Goal: Task Accomplishment & Management: Manage account settings

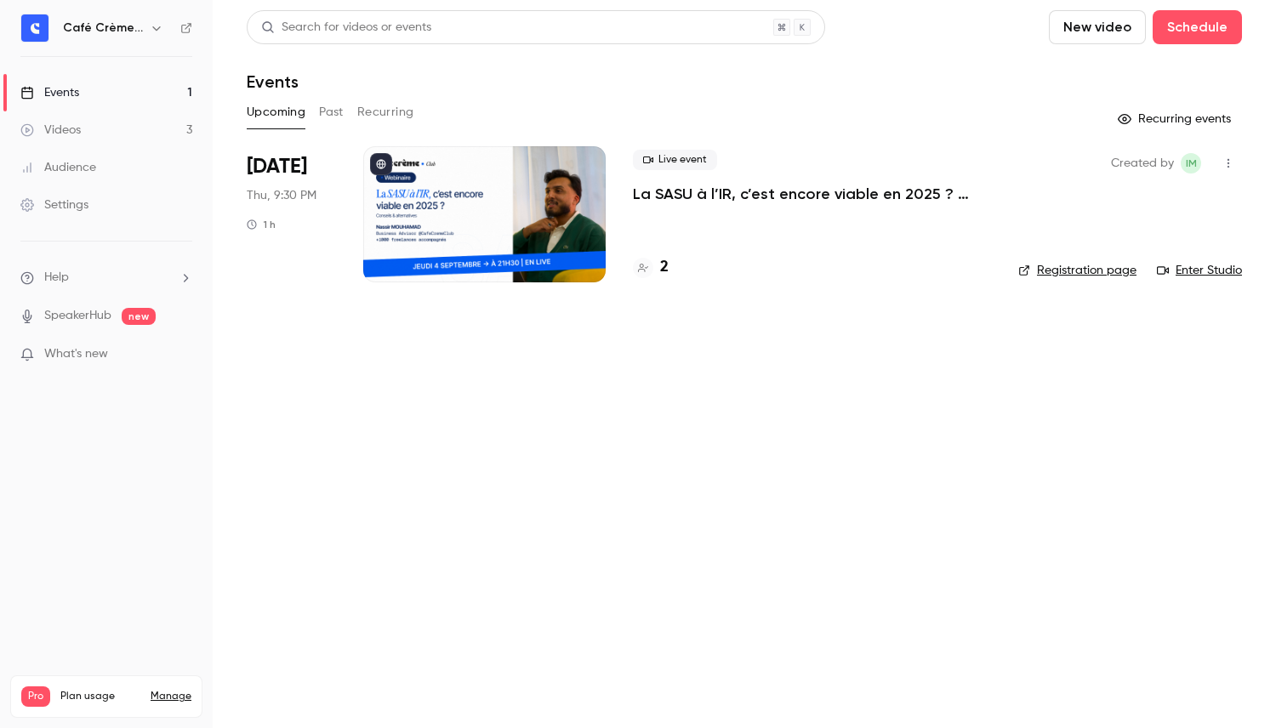
click at [488, 186] on div at bounding box center [484, 214] width 242 height 136
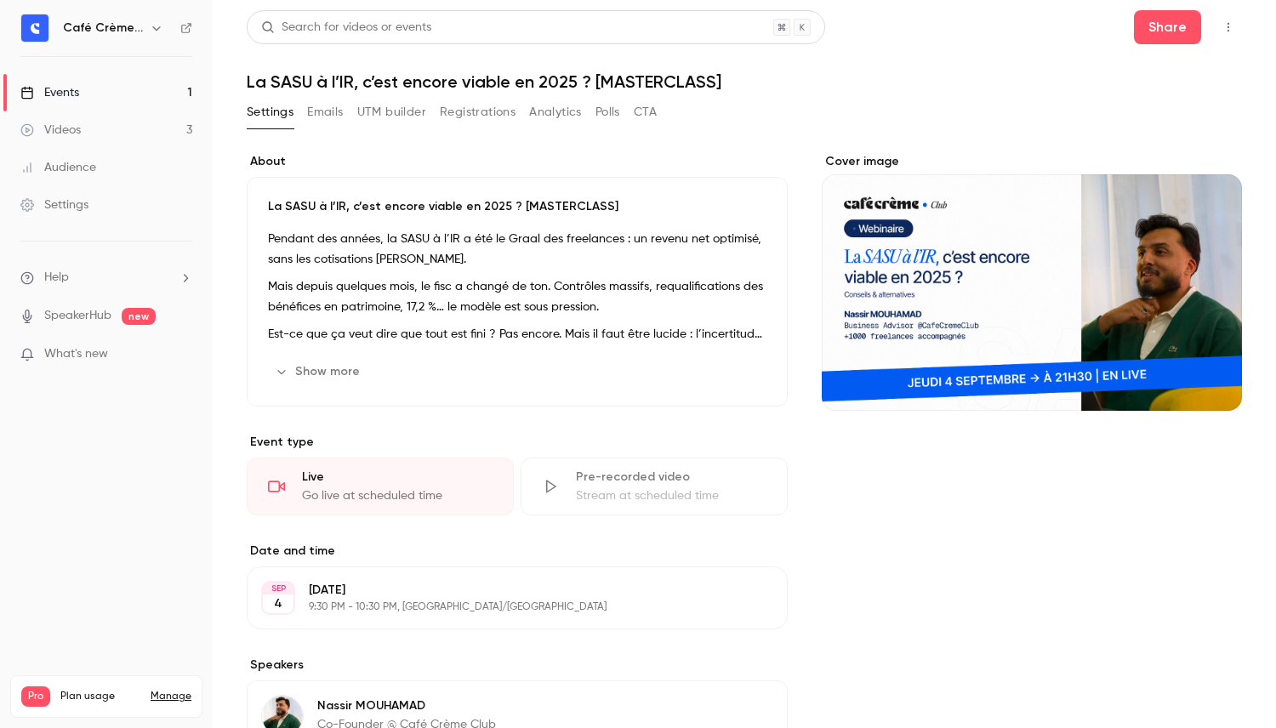
click at [358, 108] on button "UTM builder" at bounding box center [391, 112] width 69 height 27
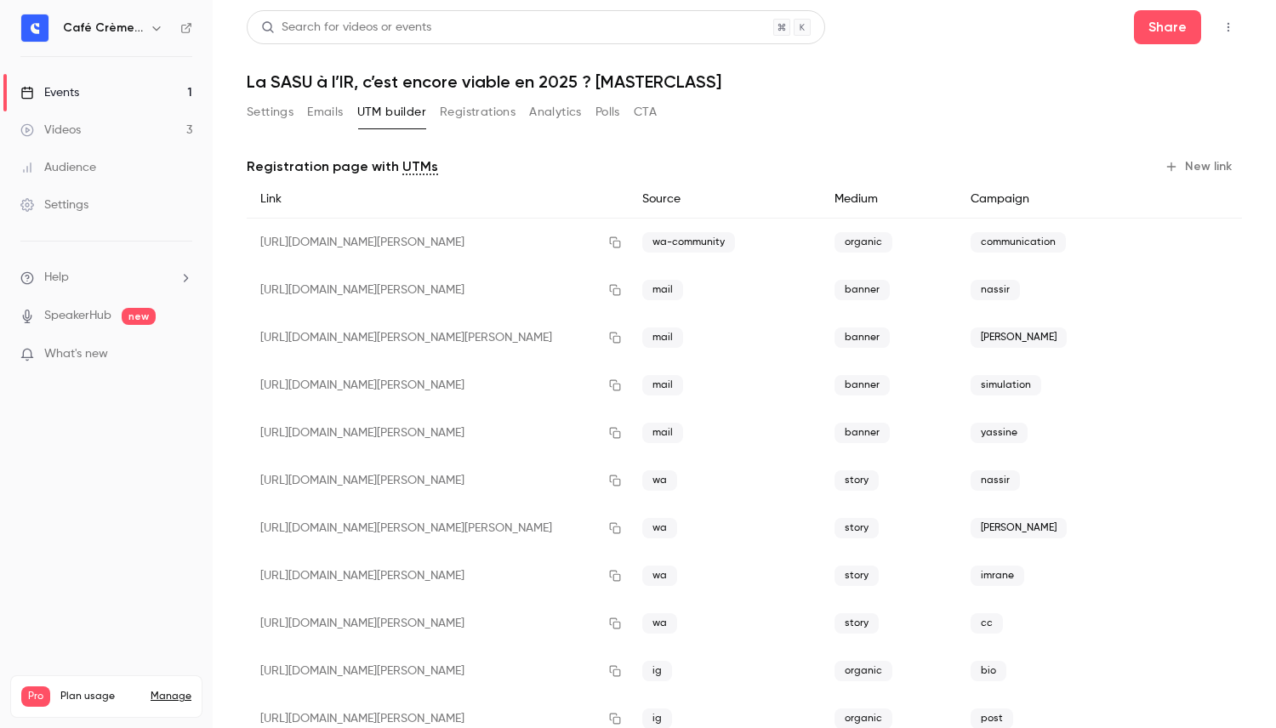
click at [283, 111] on button "Settings" at bounding box center [270, 112] width 47 height 27
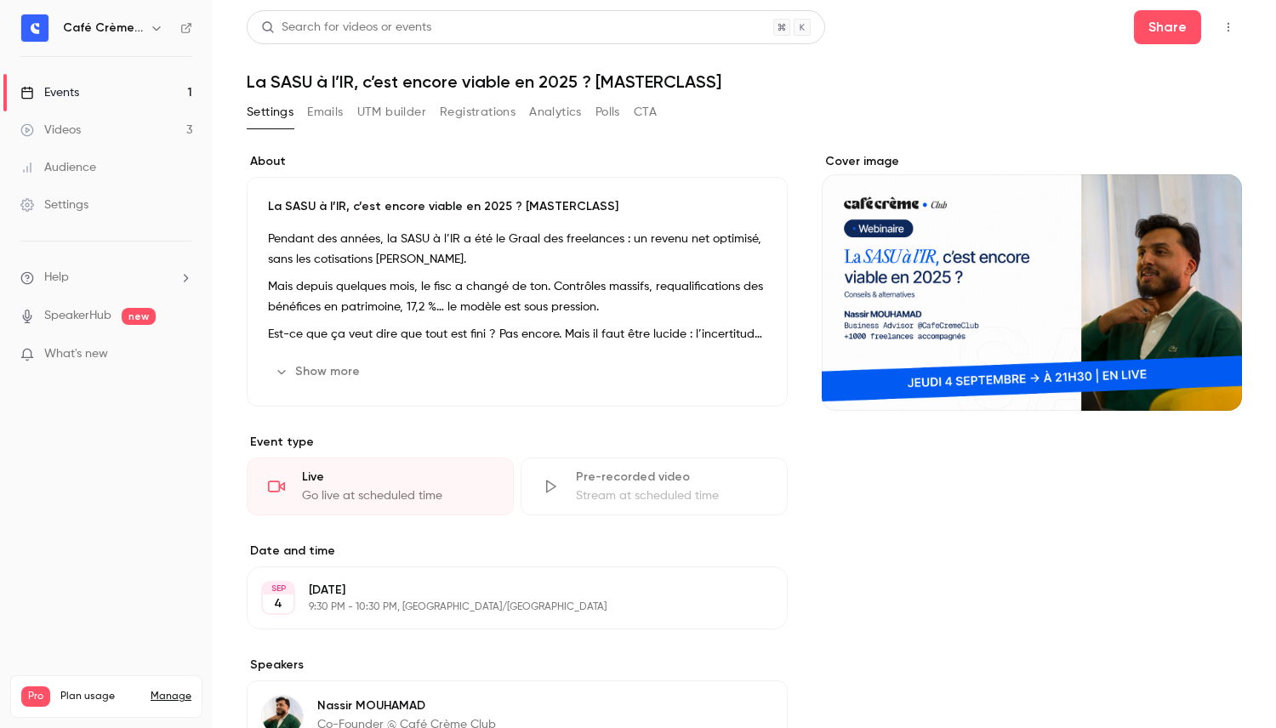
click at [1230, 31] on icon "button" at bounding box center [1229, 27] width 14 height 12
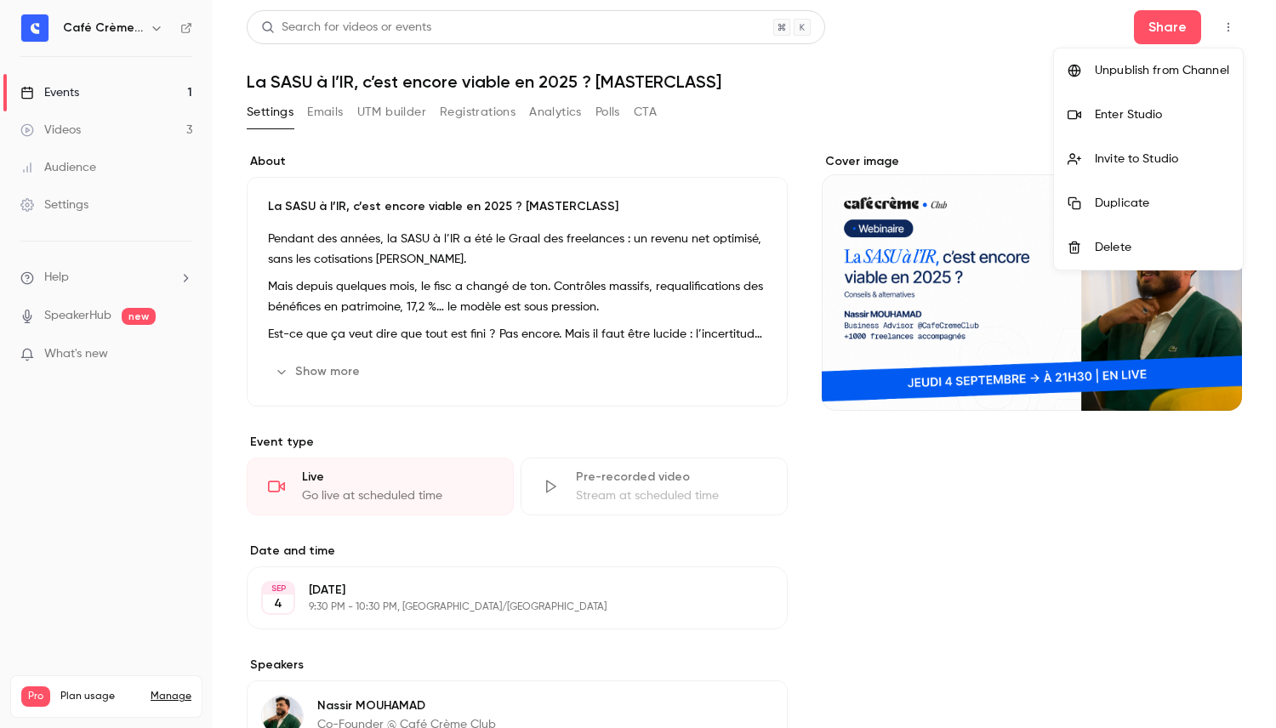
click at [1227, 32] on div at bounding box center [638, 364] width 1276 height 728
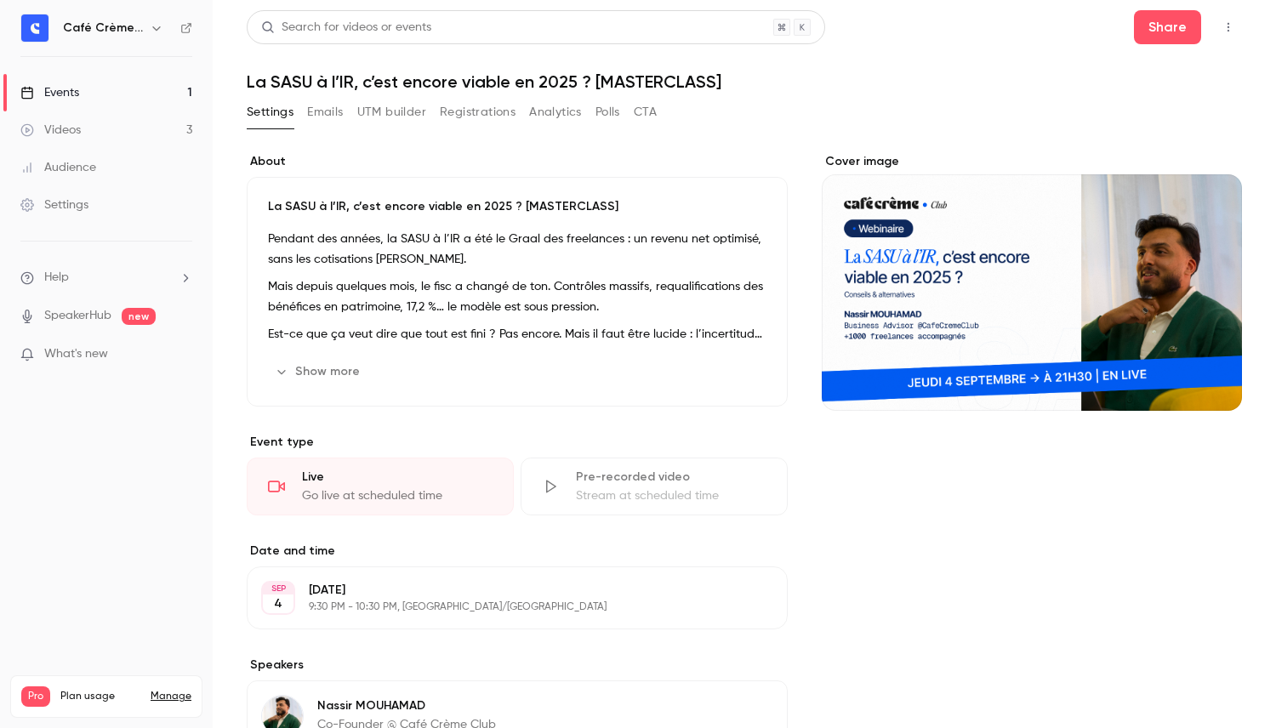
click at [1065, 253] on div "Cover image" at bounding box center [1032, 282] width 420 height 258
click at [0, 0] on input "Cover image" at bounding box center [0, 0] width 0 height 0
click at [1162, 36] on button "Share" at bounding box center [1167, 27] width 67 height 34
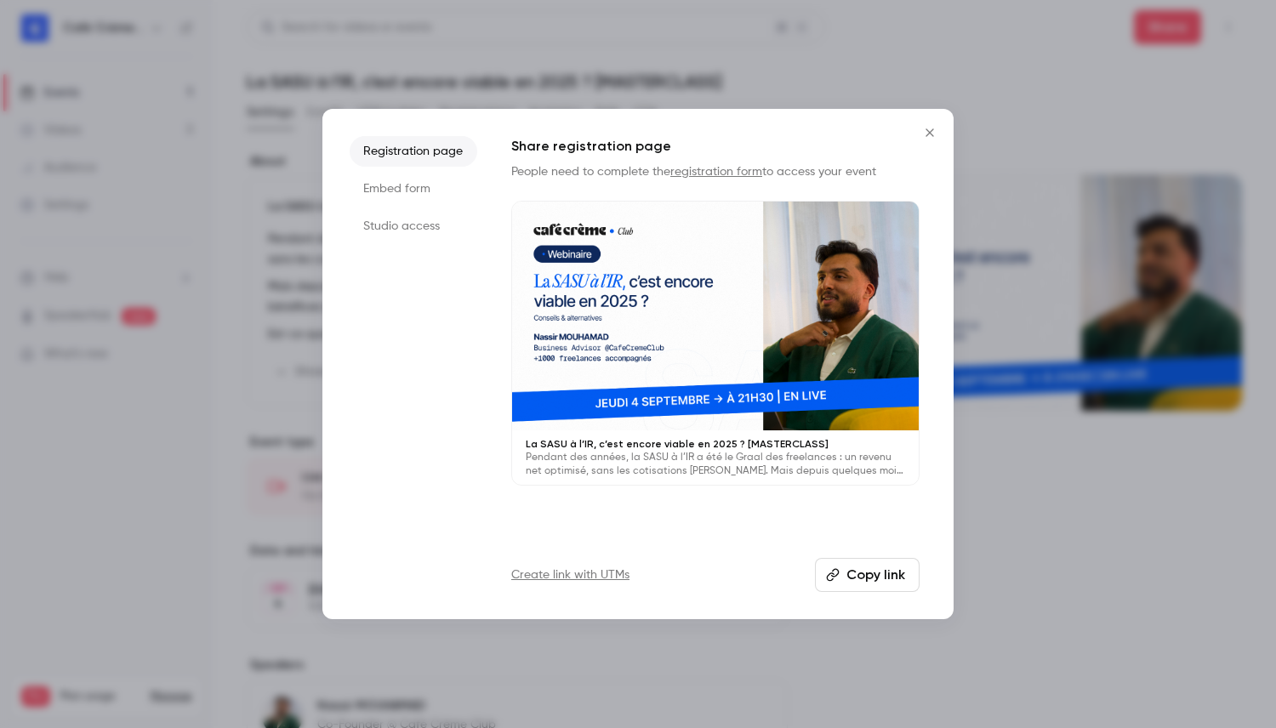
click at [863, 565] on button "Copy link" at bounding box center [867, 575] width 105 height 34
click at [766, 431] on div "La SASU à l’IR, c’est encore viable en 2025 ? [MASTERCLASS] Pendant des années,…" at bounding box center [715, 457] width 407 height 54
click at [920, 141] on button "Close" at bounding box center [930, 133] width 34 height 34
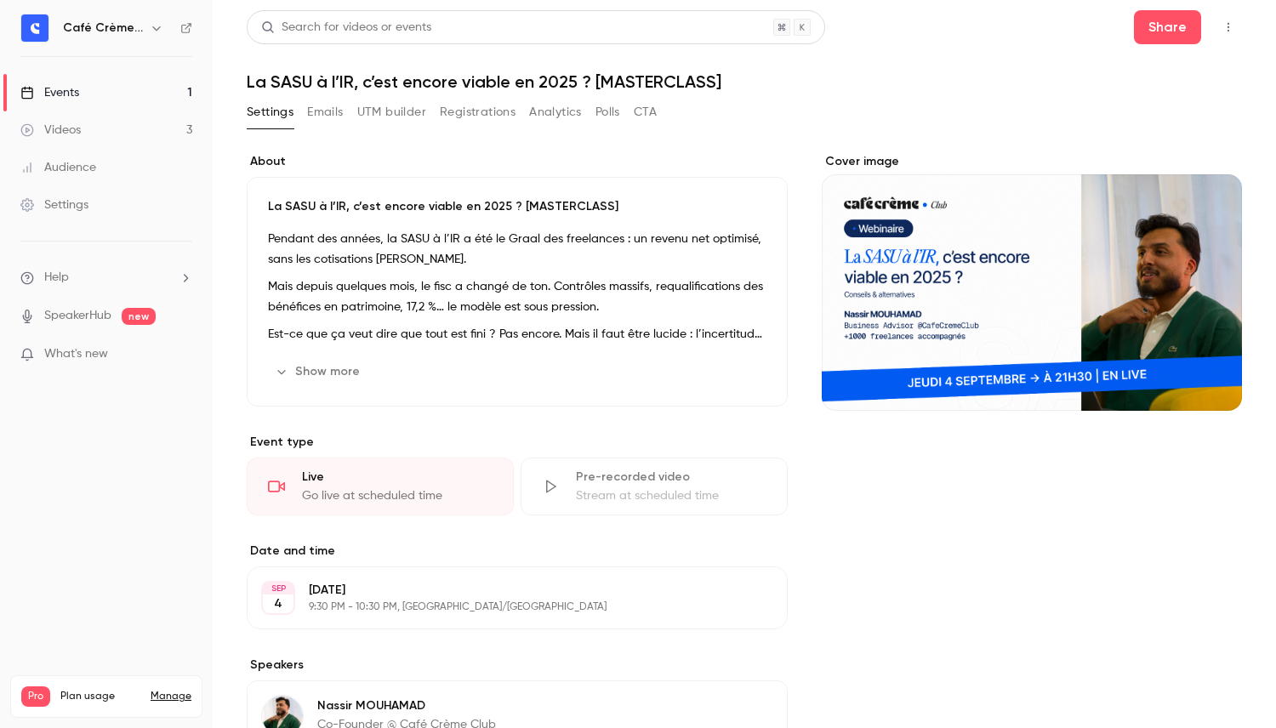
click at [376, 106] on button "UTM builder" at bounding box center [391, 112] width 69 height 27
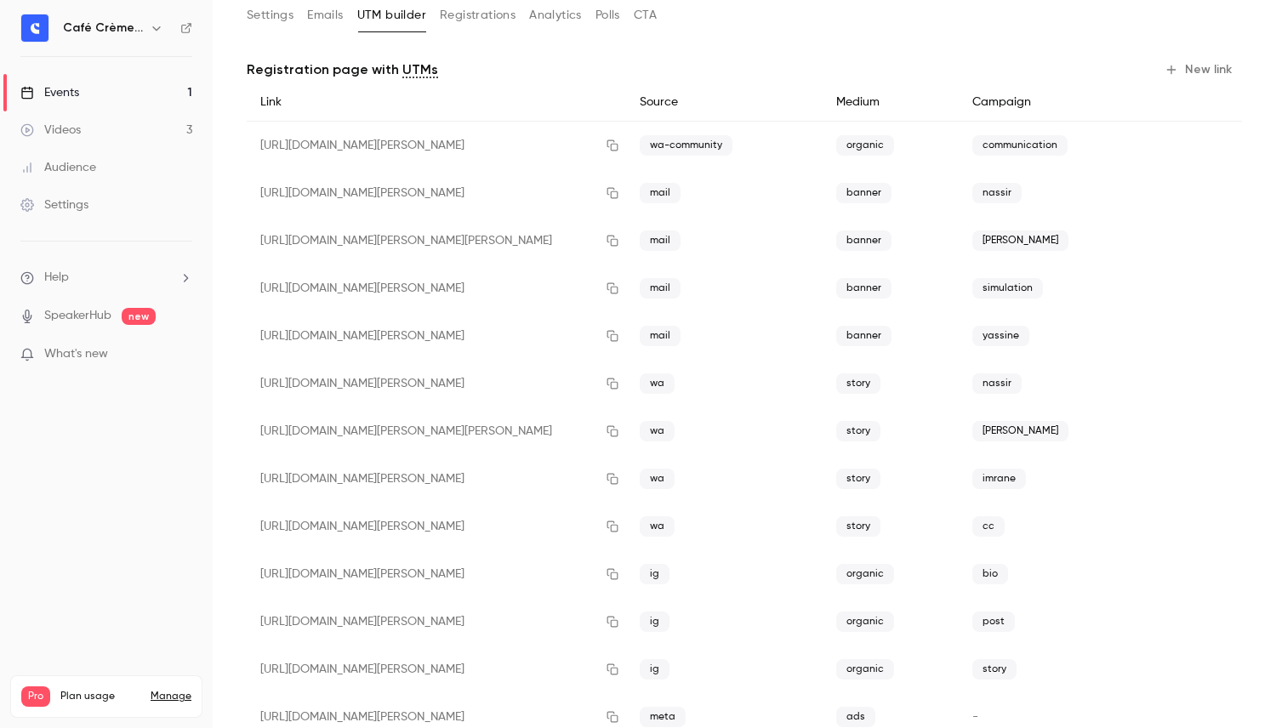
scroll to position [95, 0]
click at [618, 148] on icon "button" at bounding box center [613, 147] width 14 height 12
